Goal: Task Accomplishment & Management: Use online tool/utility

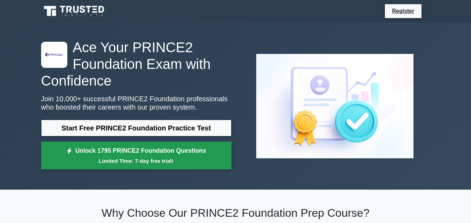
click at [162, 152] on link "Unlock 1795 PRINCE2 Foundation Questions Limited Time: 7-day free trial!" at bounding box center [136, 156] width 190 height 28
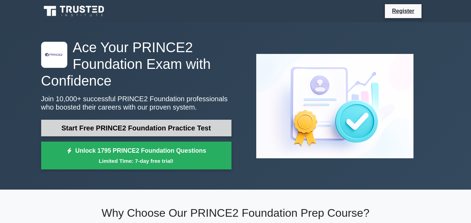
click at [115, 128] on link "Start Free PRINCE2 Foundation Practice Test" at bounding box center [136, 128] width 190 height 17
